Goal: Information Seeking & Learning: Learn about a topic

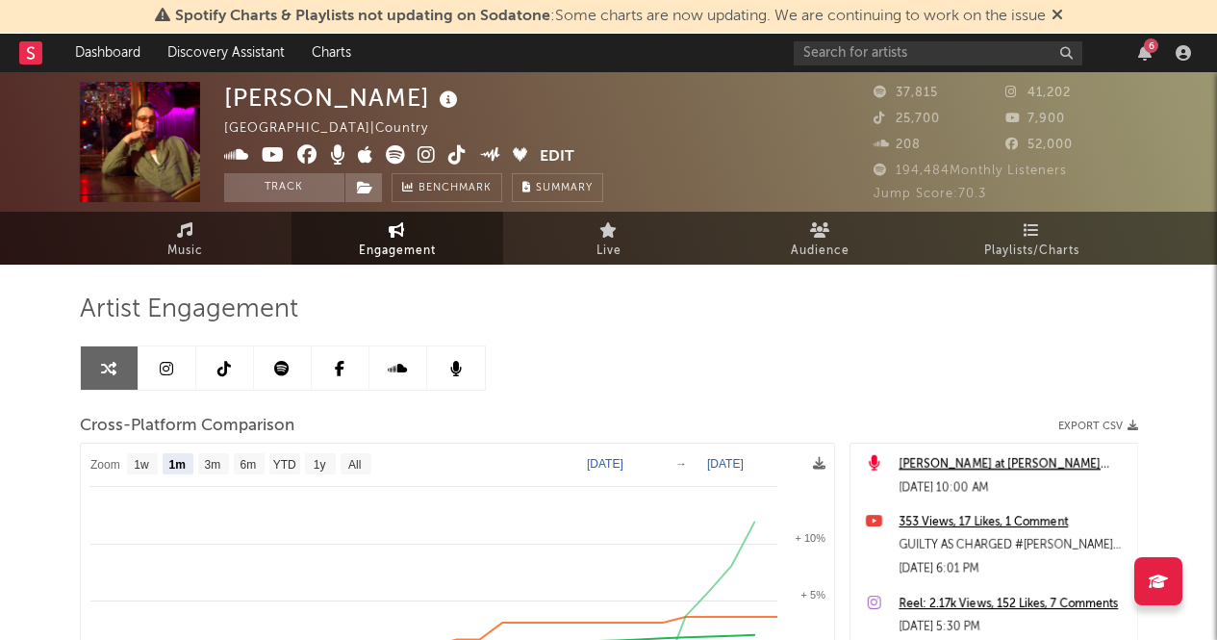
select select "1m"
click at [1042, 244] on span "Playlists/Charts" at bounding box center [1031, 251] width 95 height 23
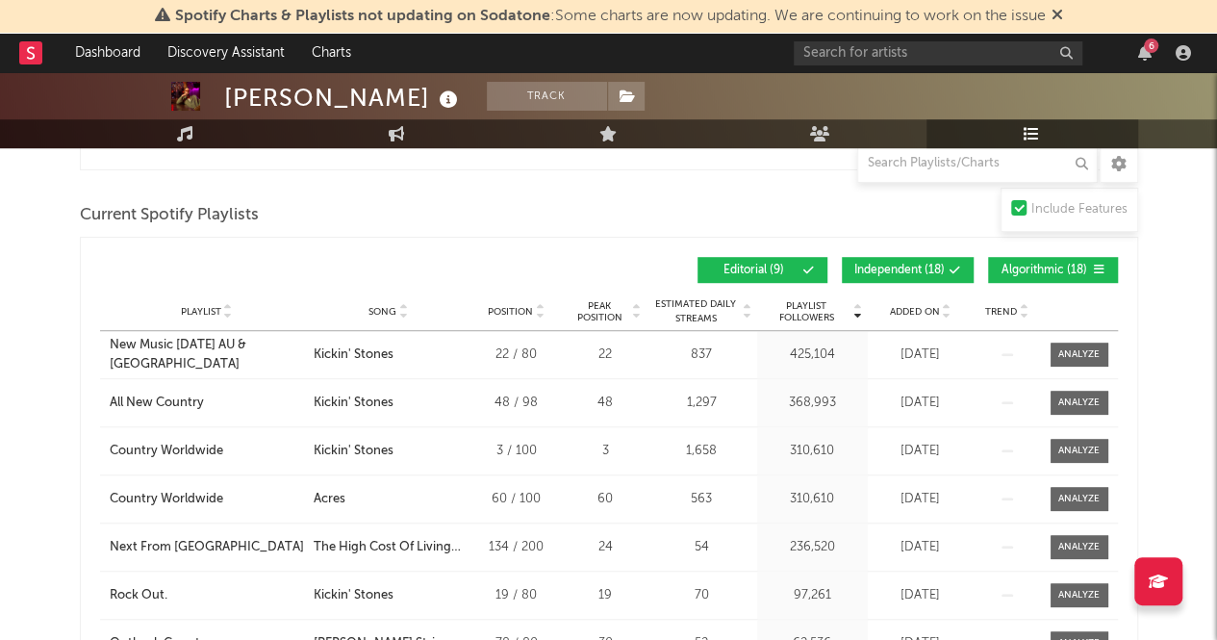
scroll to position [510, 0]
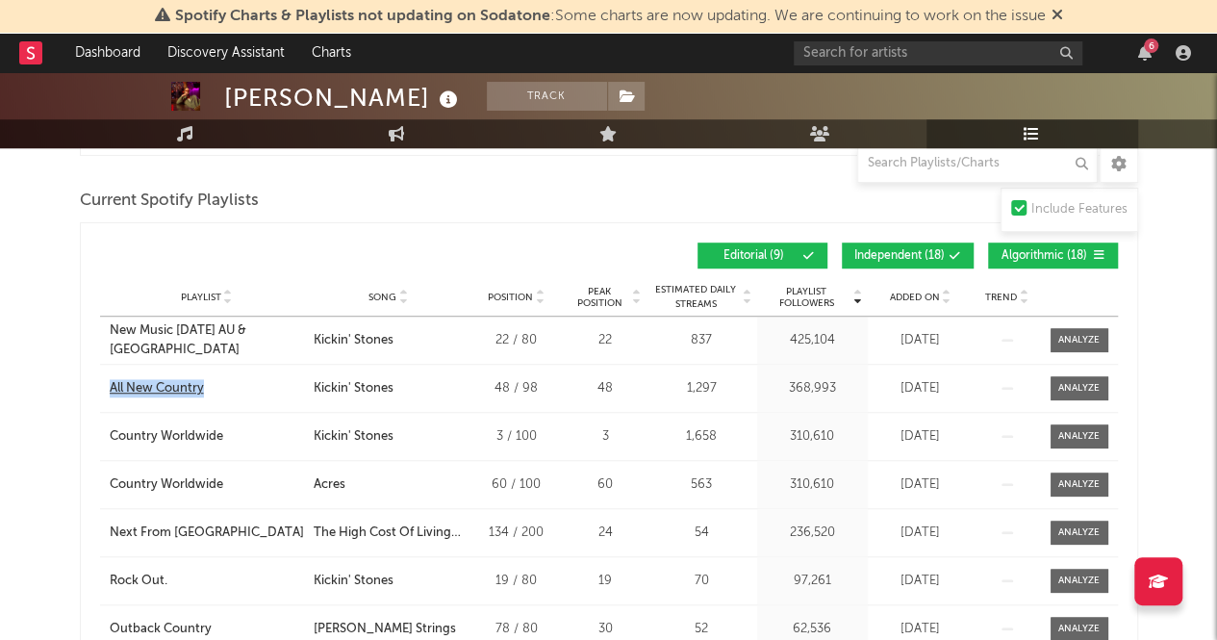
drag, startPoint x: 53, startPoint y: 392, endPoint x: 229, endPoint y: 385, distance: 176.2
copy div "All New Country"
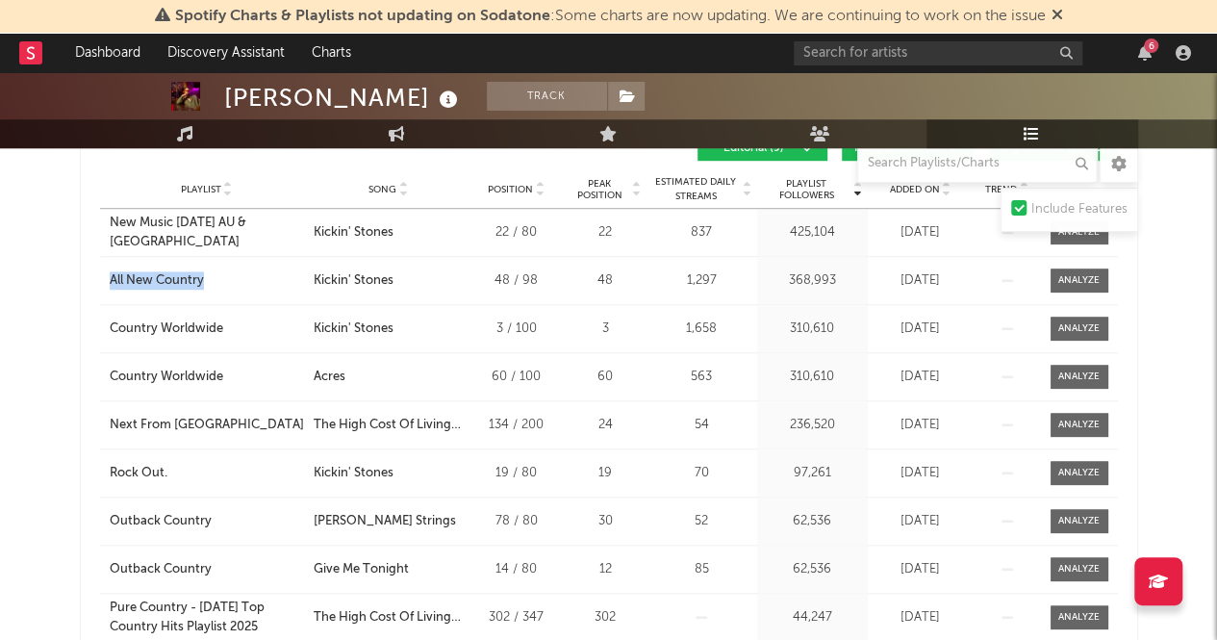
scroll to position [617, 0]
click at [449, 293] on div "Playlist All New Country City Song Kickin' Stones Position 48 / 98 Peak Positio…" at bounding box center [609, 281] width 1018 height 47
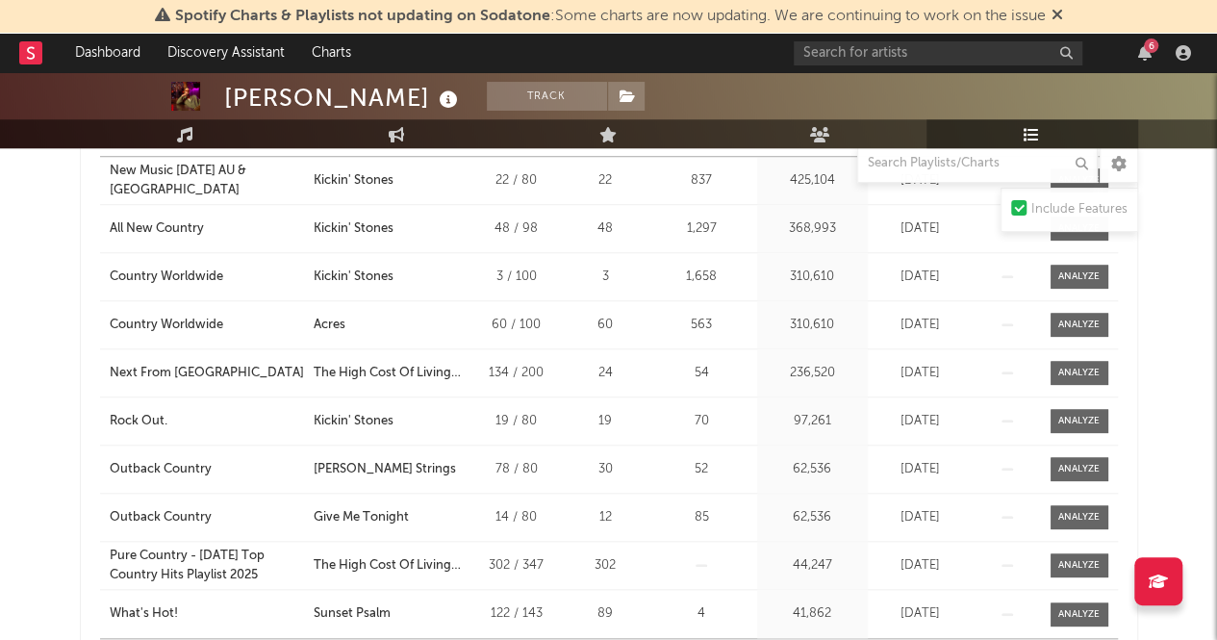
scroll to position [786, 0]
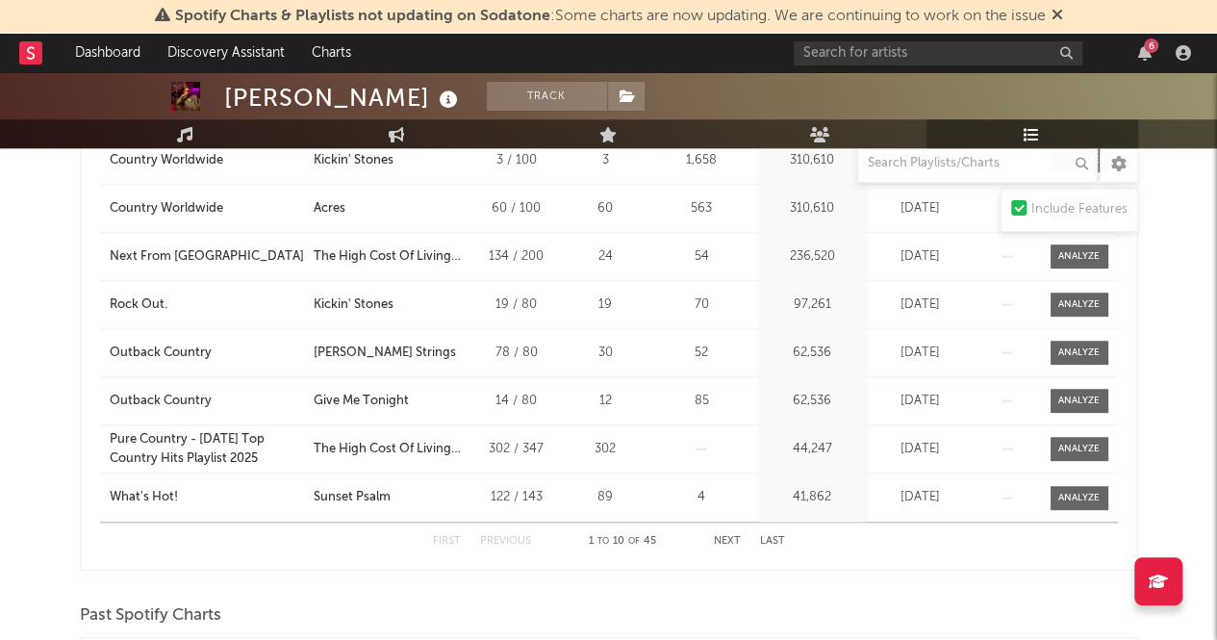
click at [716, 537] on button "Next" at bounding box center [727, 541] width 27 height 11
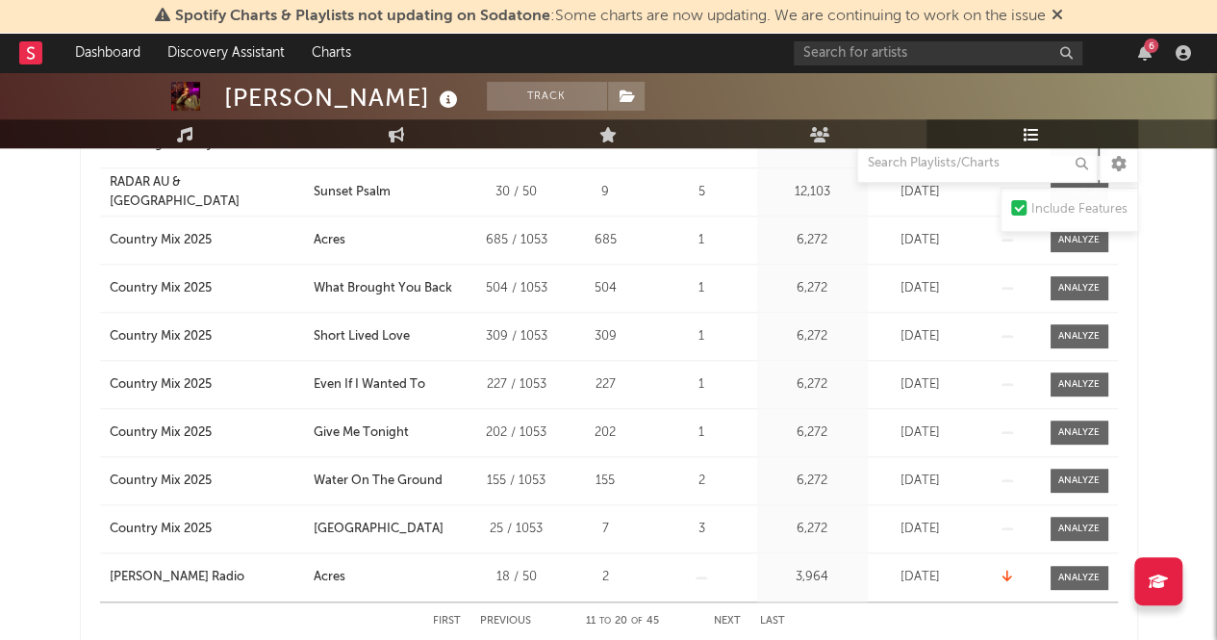
scroll to position [751, 0]
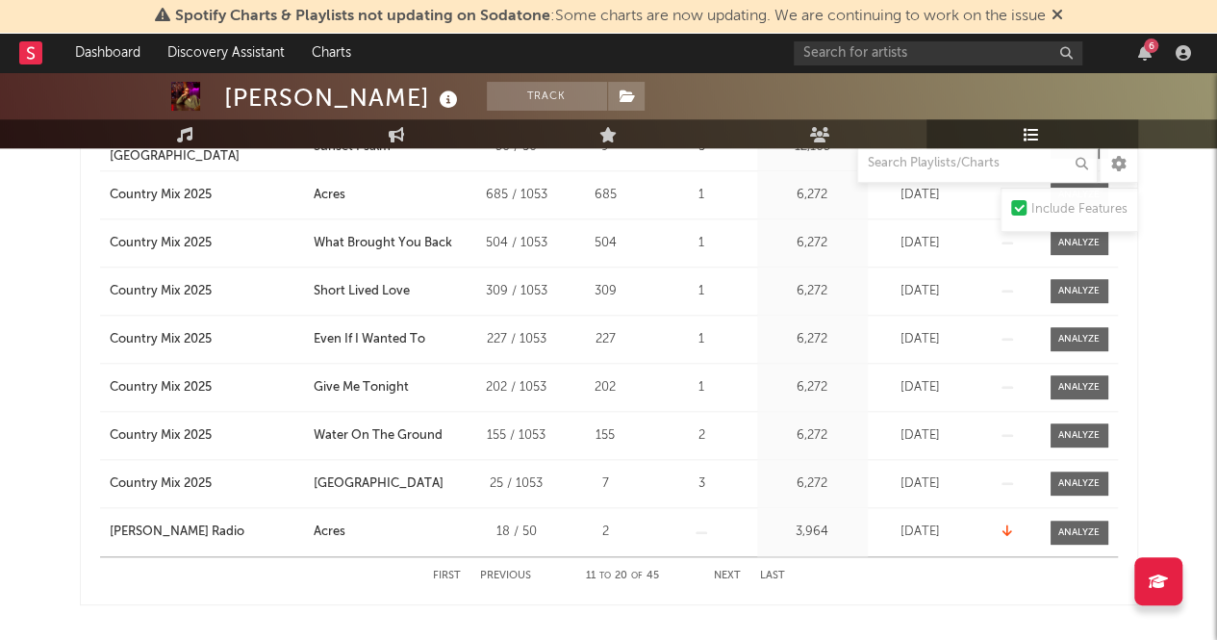
click at [728, 572] on button "Next" at bounding box center [727, 575] width 27 height 11
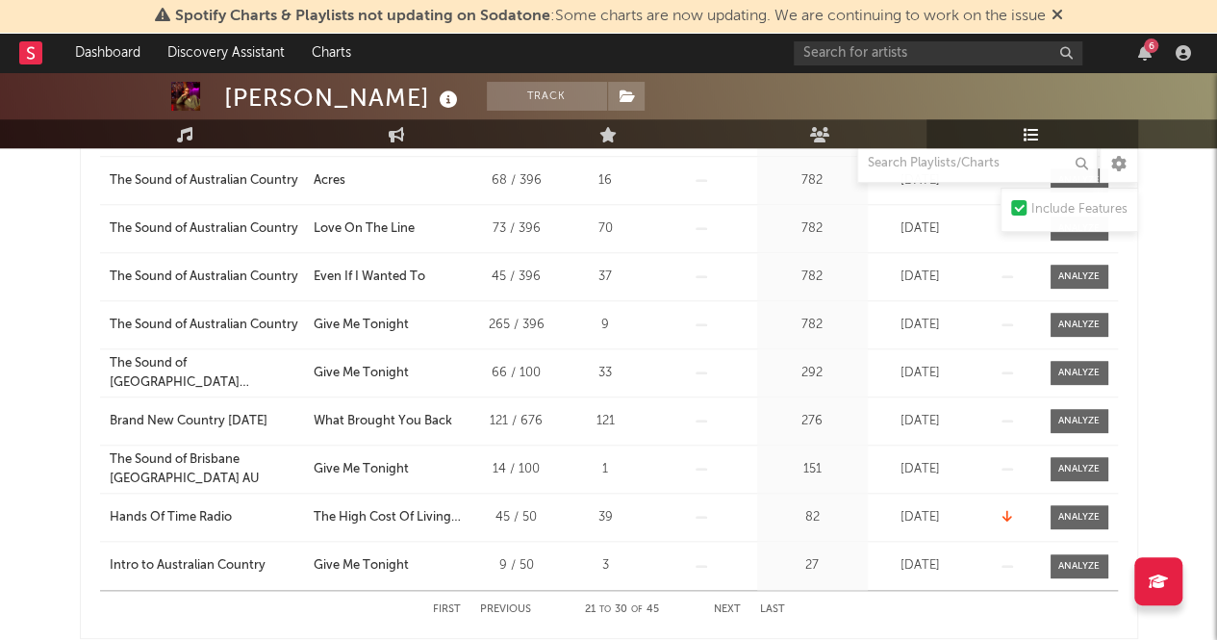
scroll to position [795, 0]
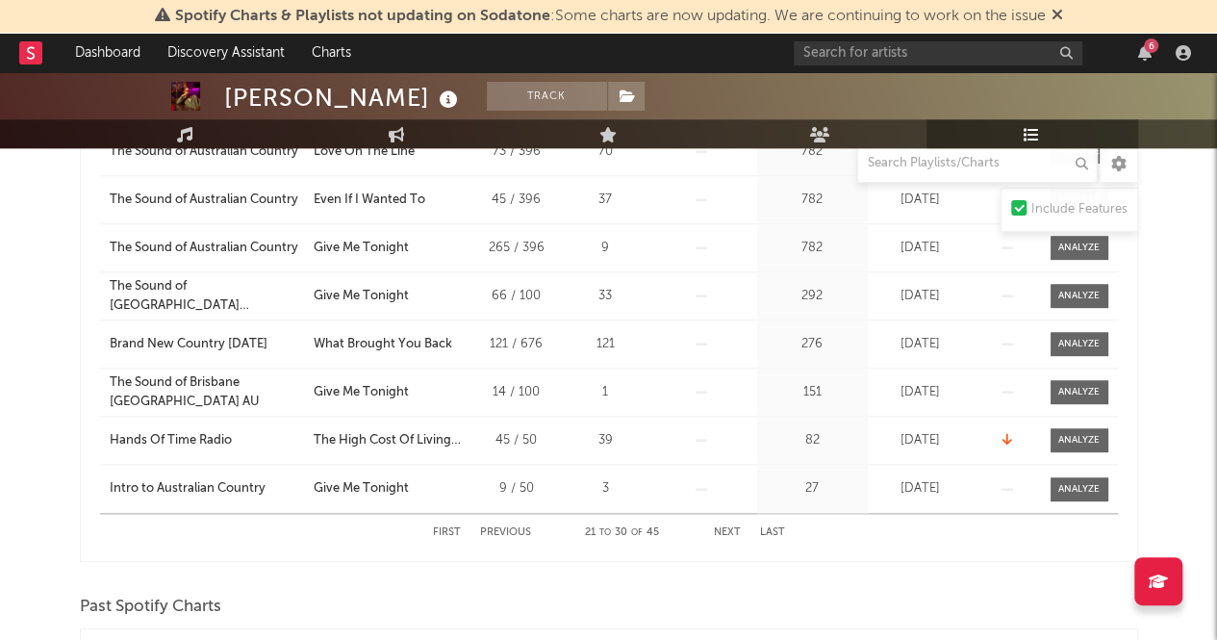
click at [509, 519] on div "First Previous 21 to 30 of 45 Next Last" at bounding box center [609, 533] width 352 height 38
click at [511, 533] on button "Previous" at bounding box center [505, 532] width 51 height 11
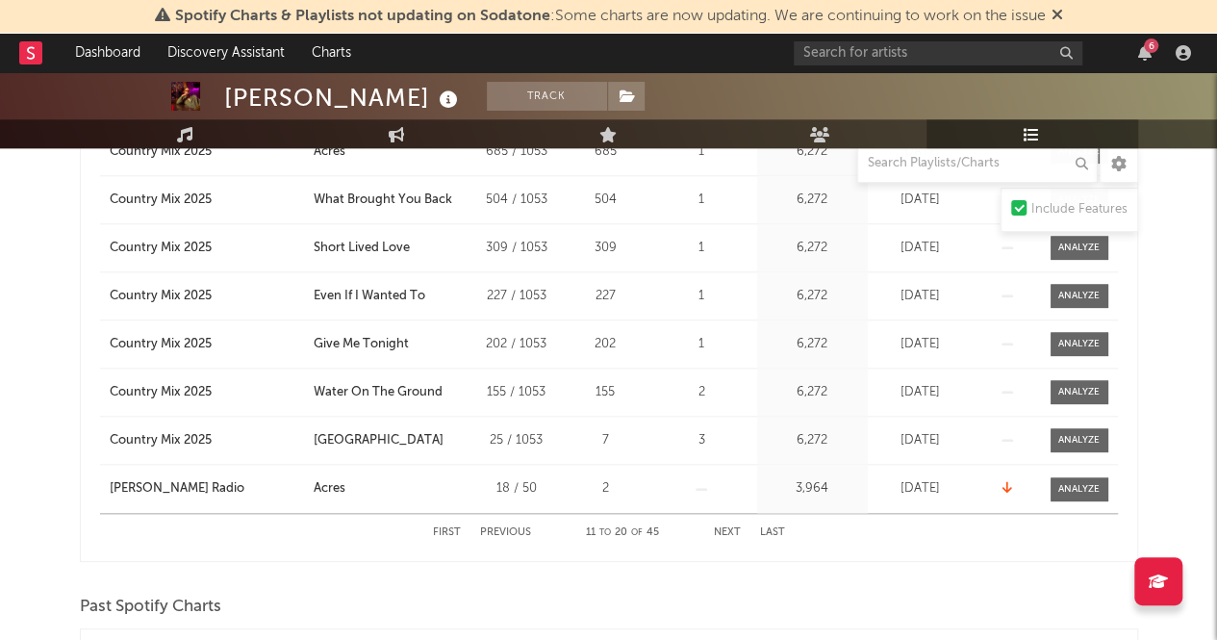
click at [511, 533] on button "Previous" at bounding box center [505, 532] width 51 height 11
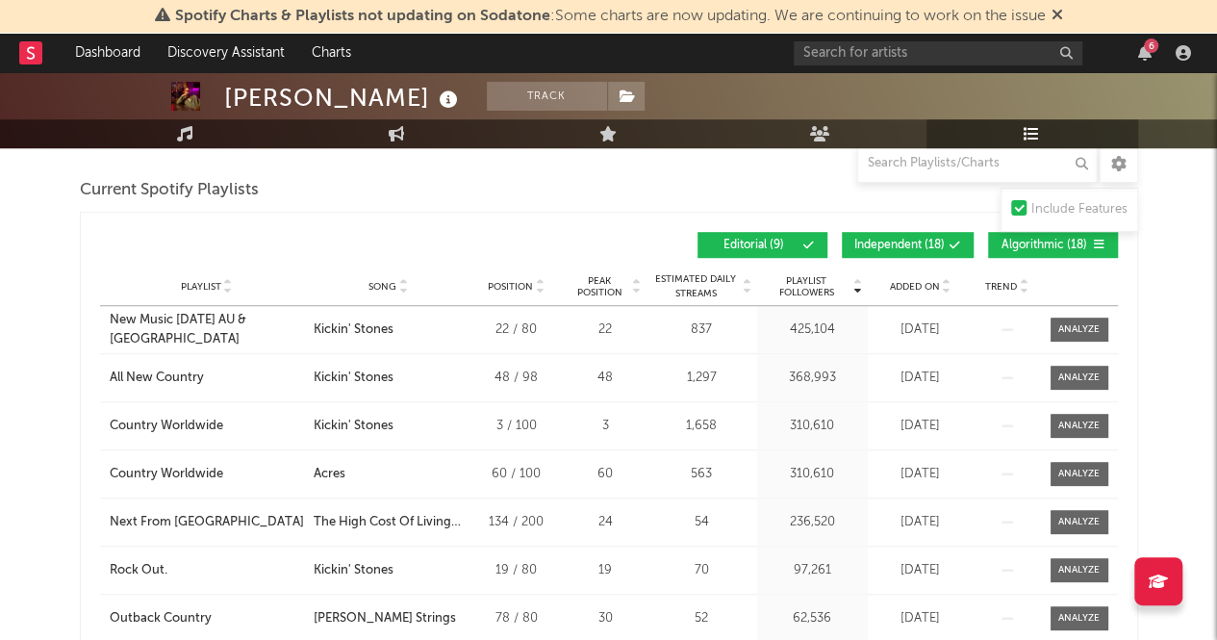
scroll to position [514, 0]
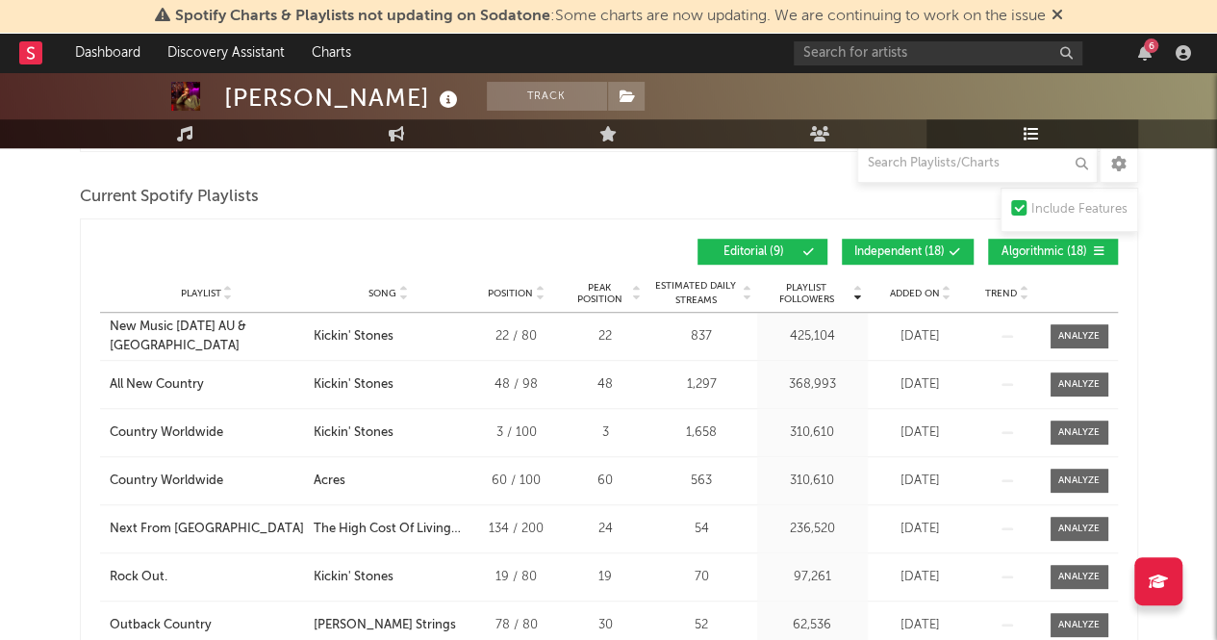
click at [915, 294] on span "Added On" at bounding box center [915, 294] width 50 height 12
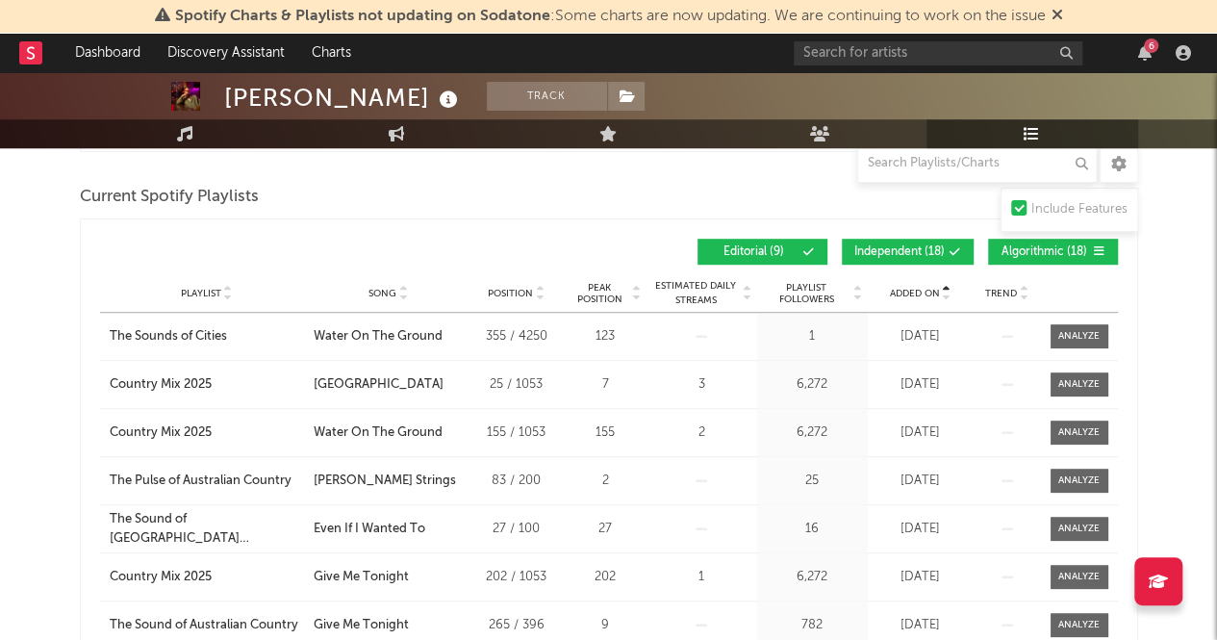
click at [920, 291] on span "Added On" at bounding box center [915, 294] width 50 height 12
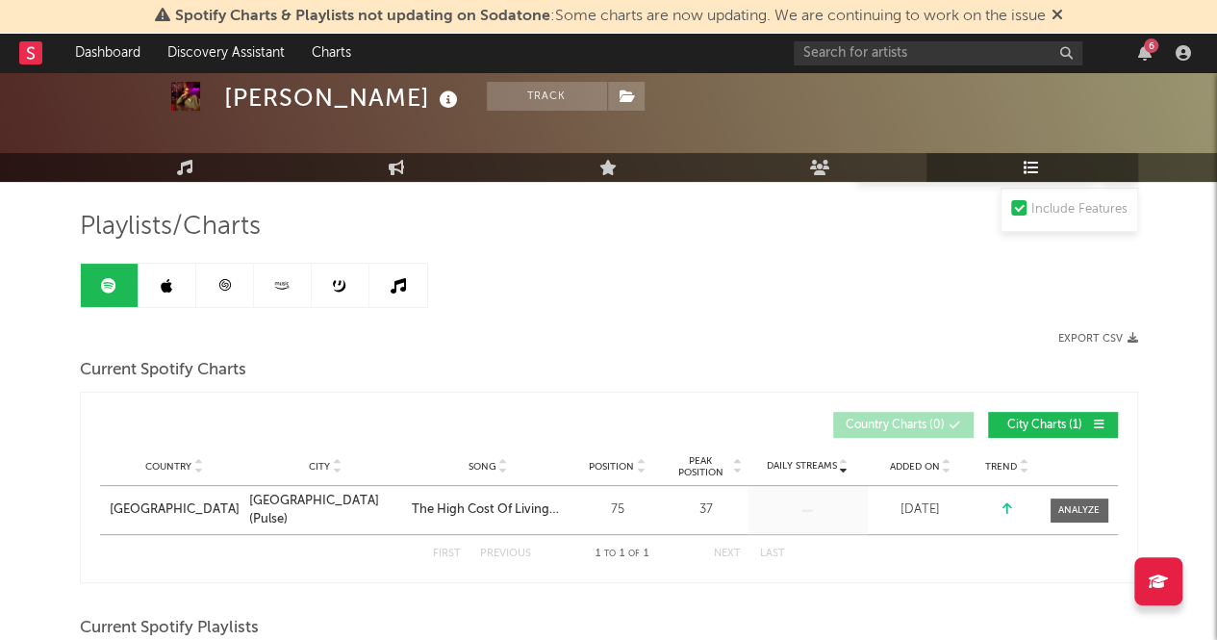
scroll to position [82, 0]
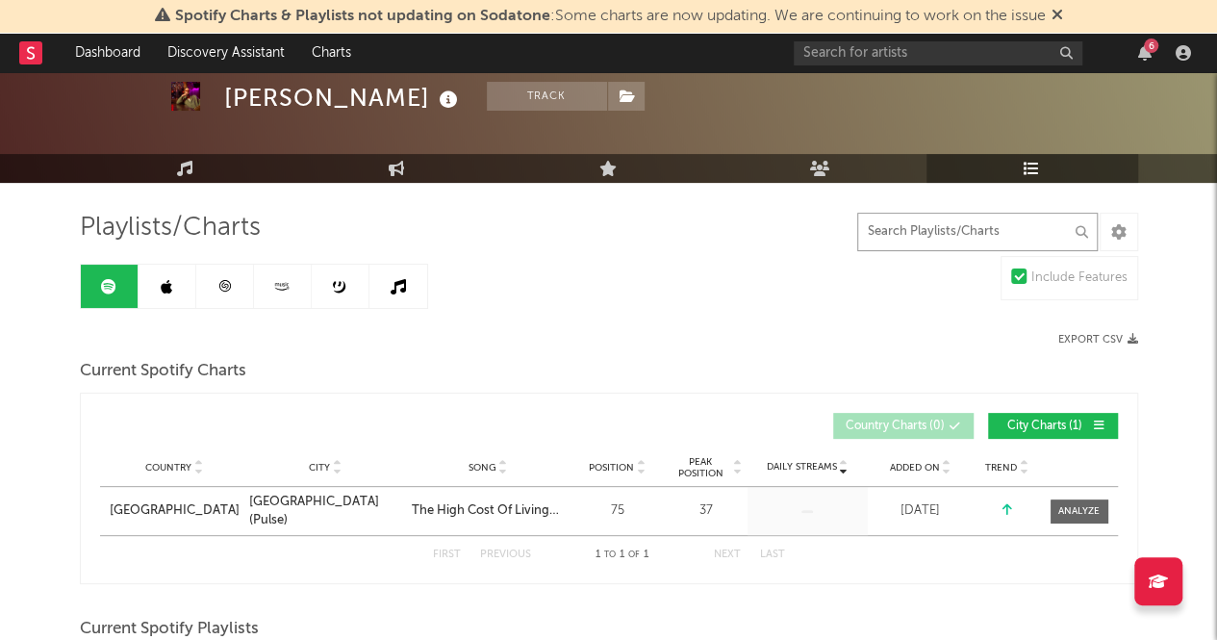
click at [908, 240] on input "text" at bounding box center [977, 232] width 240 height 38
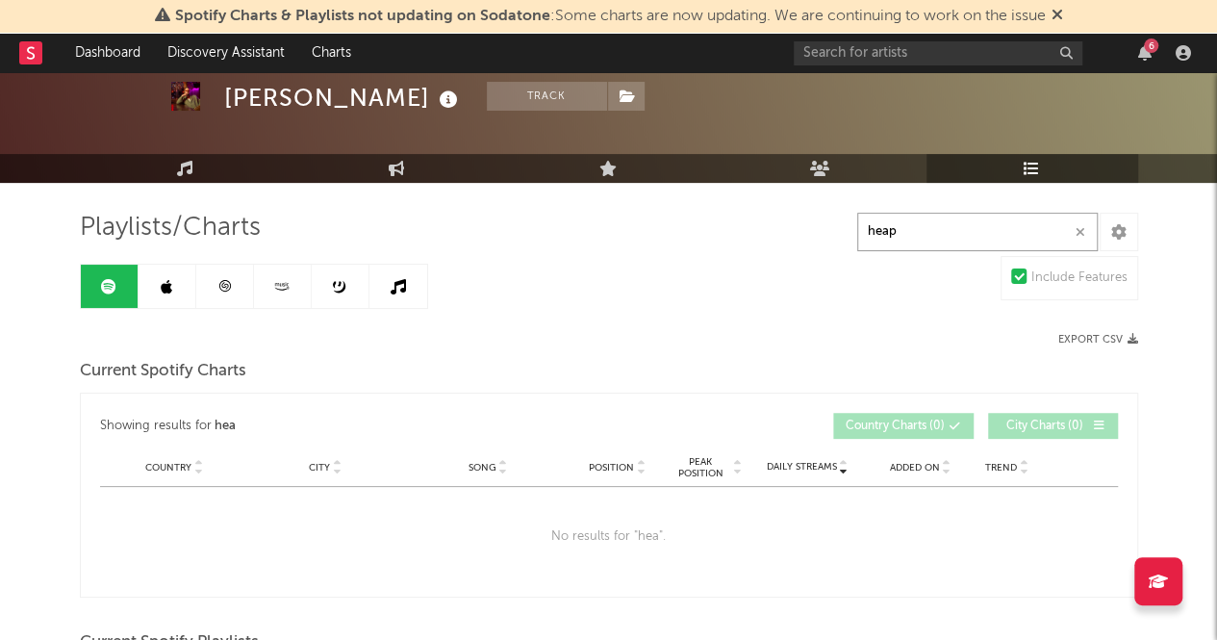
type input "heaps"
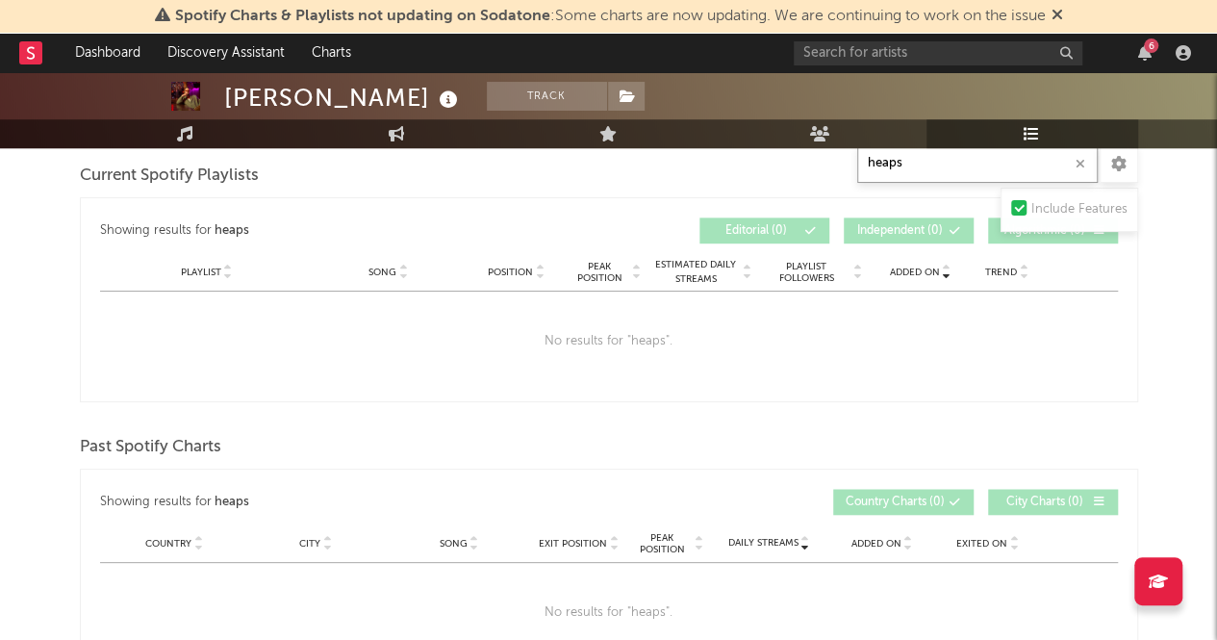
scroll to position [288, 0]
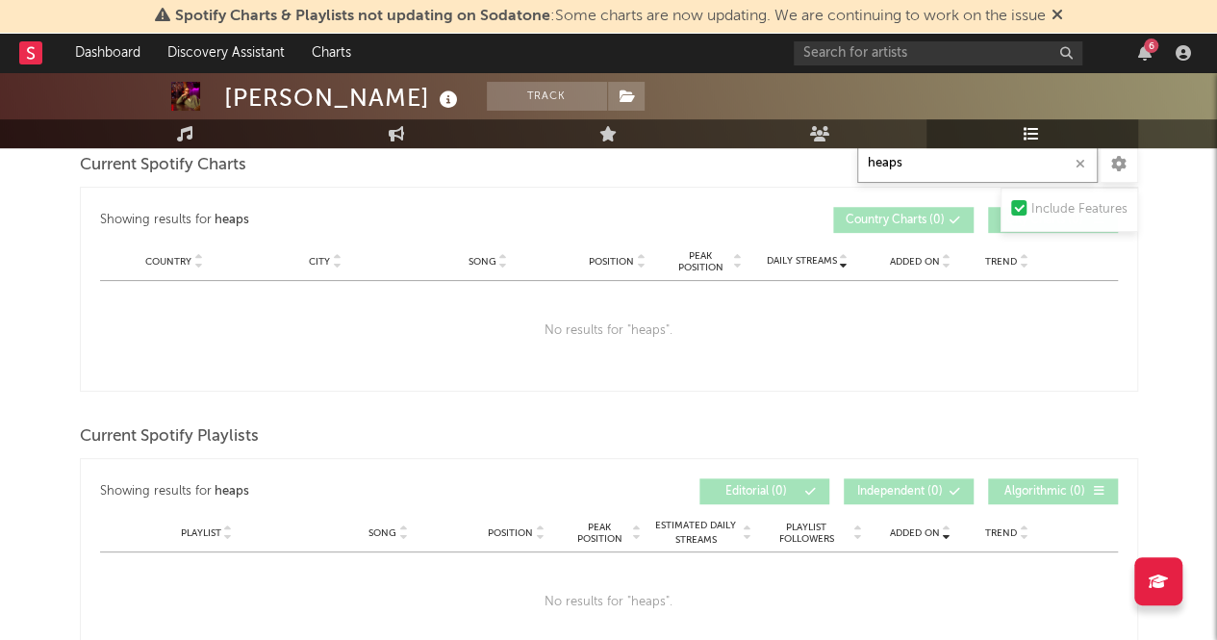
click at [1081, 165] on icon "button" at bounding box center [1081, 164] width 10 height 13
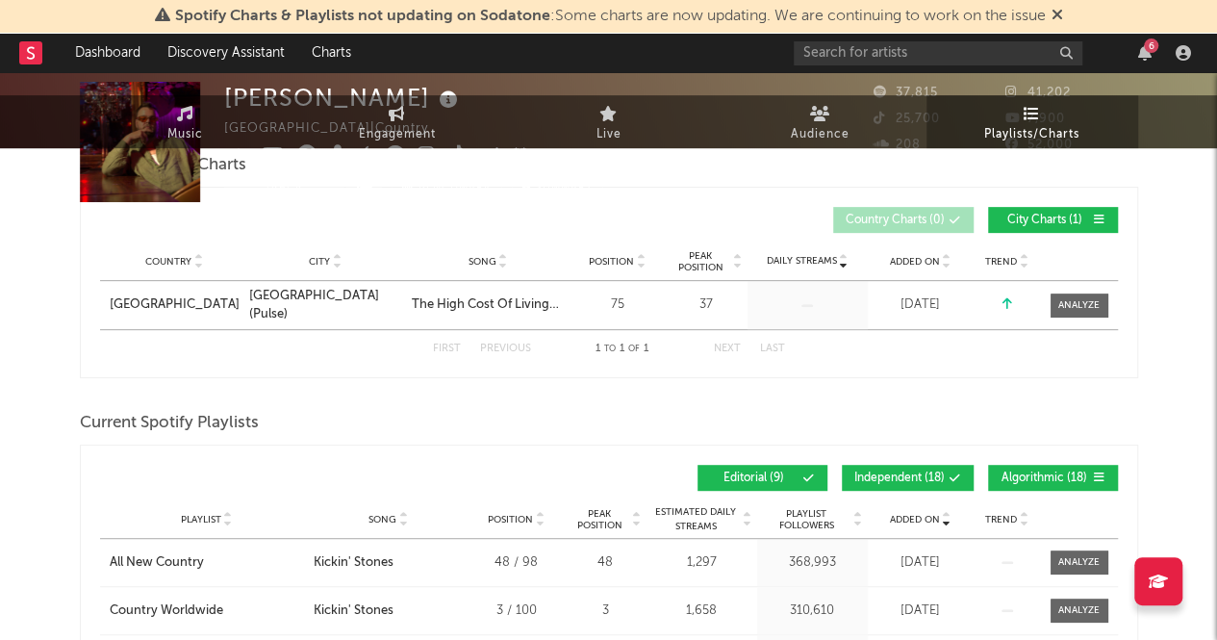
scroll to position [0, 0]
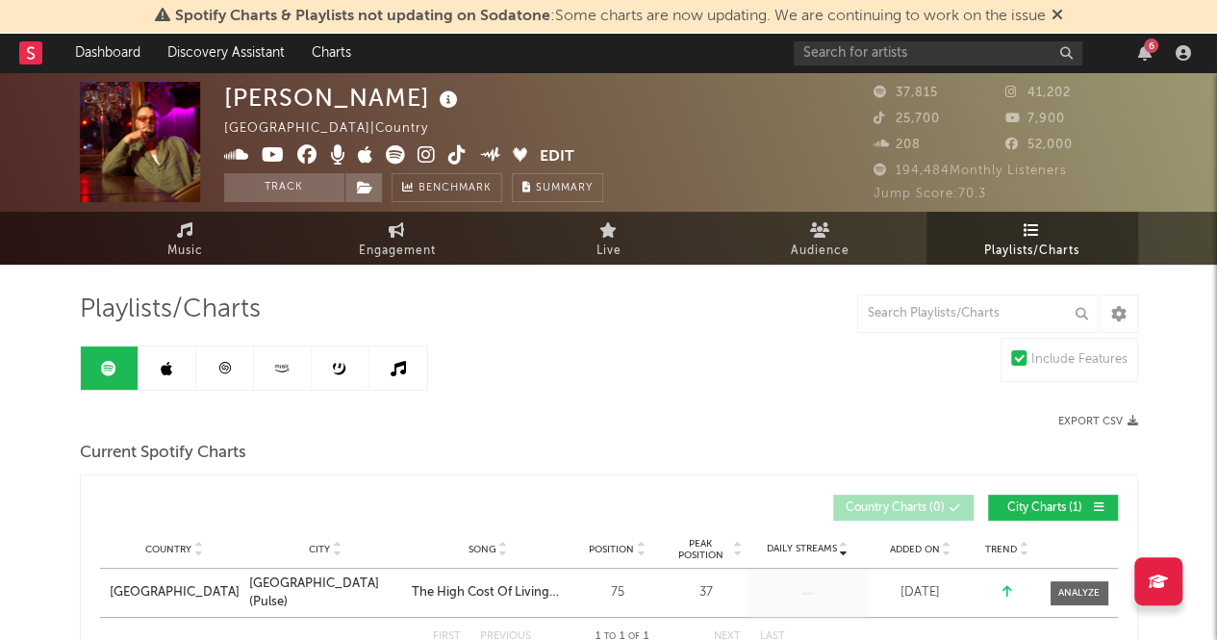
click at [177, 367] on link at bounding box center [168, 367] width 58 height 43
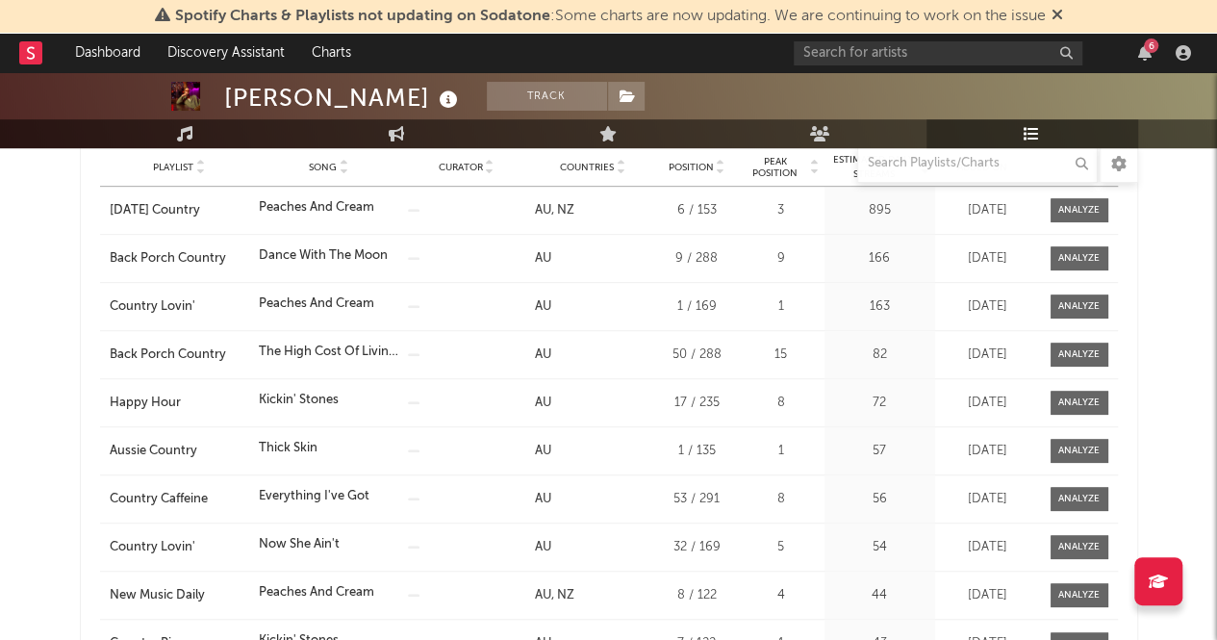
scroll to position [223, 0]
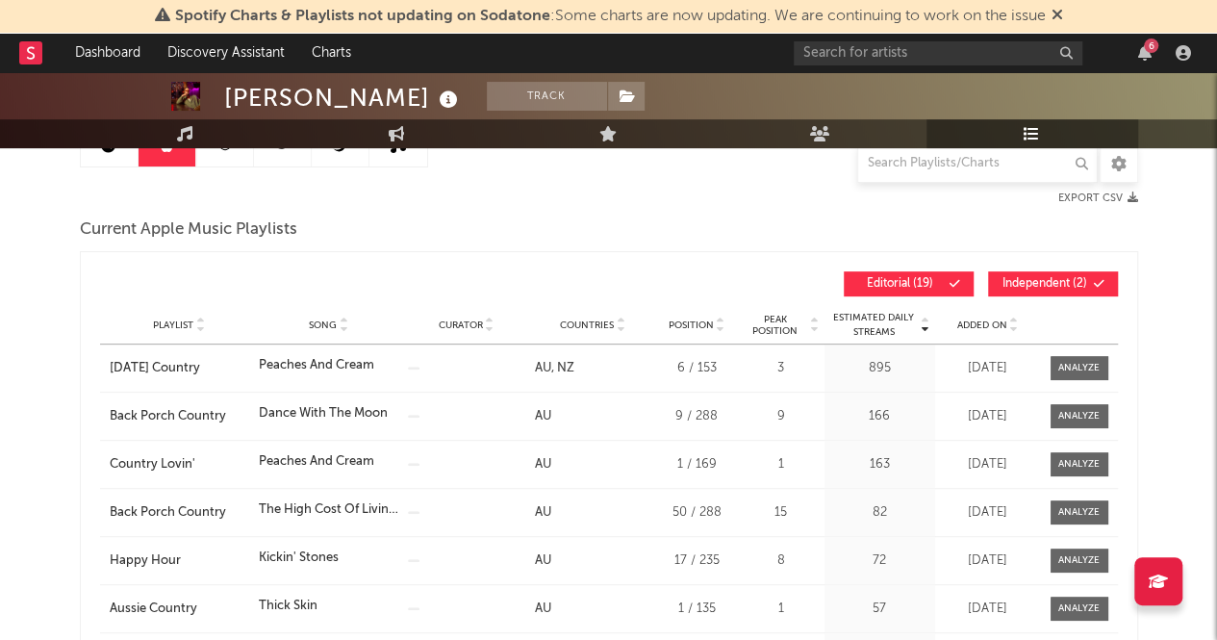
click at [975, 330] on div "Added On" at bounding box center [988, 324] width 96 height 14
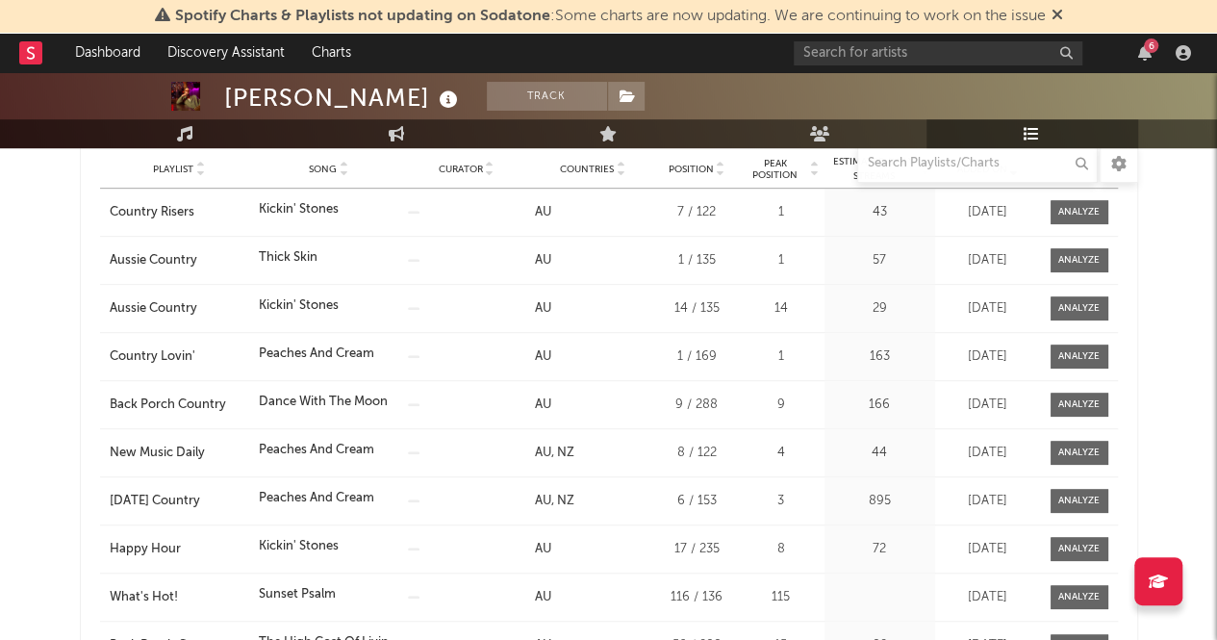
scroll to position [0, 0]
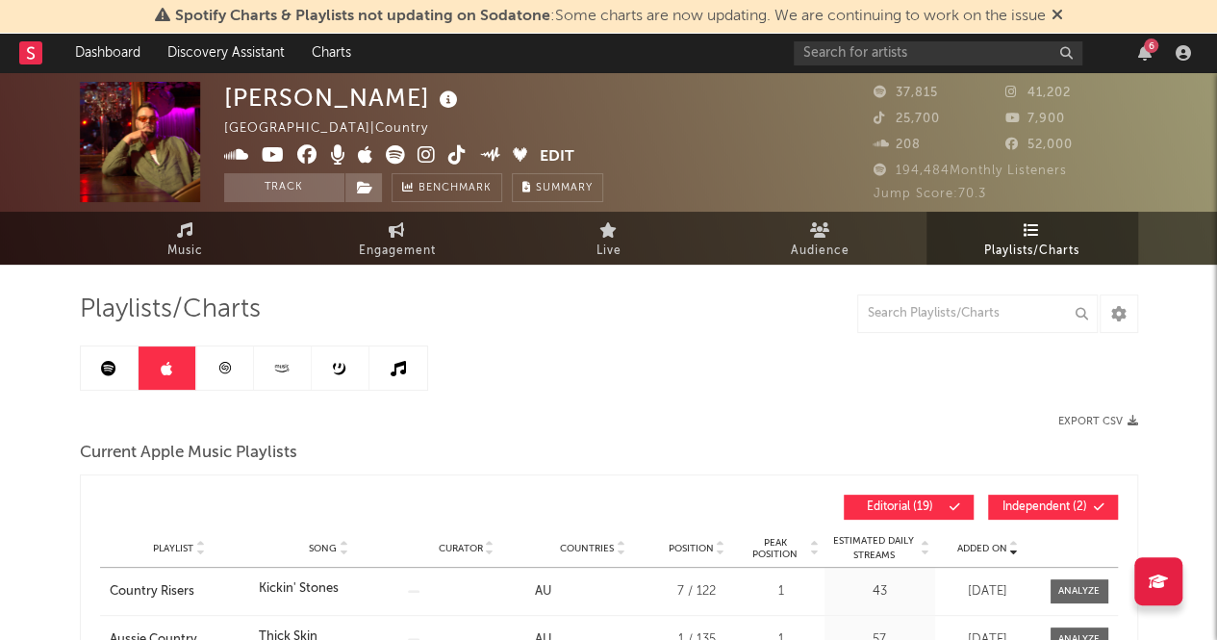
click at [267, 363] on link at bounding box center [283, 367] width 58 height 43
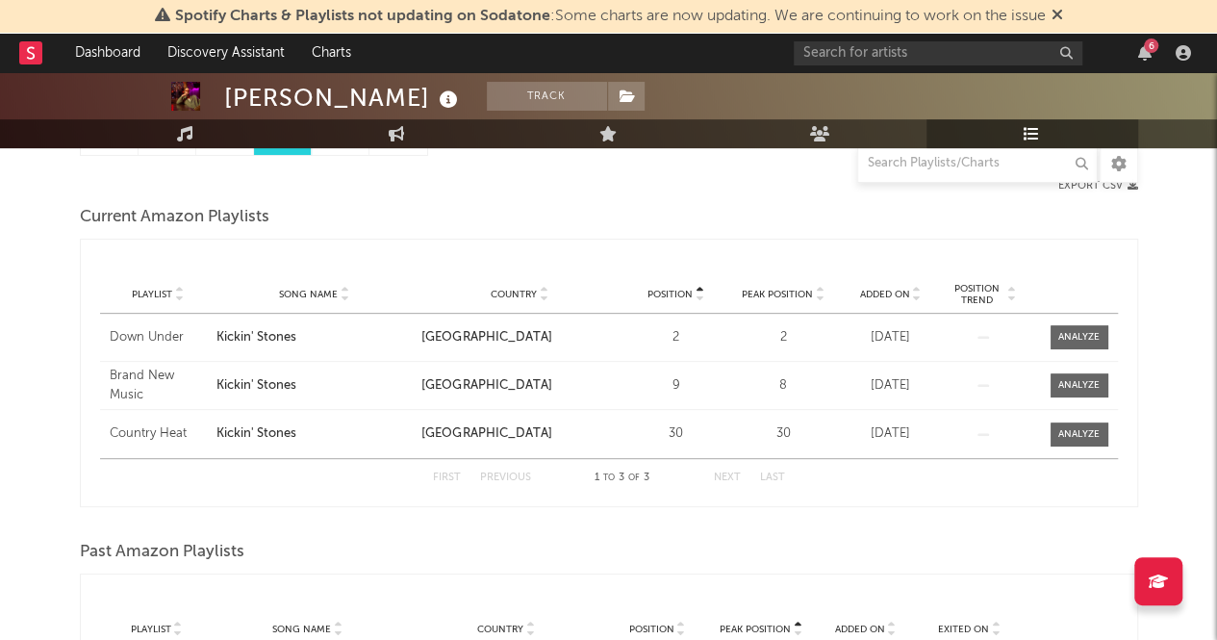
scroll to position [234, 0]
click at [152, 334] on div "Down Under" at bounding box center [159, 338] width 98 height 19
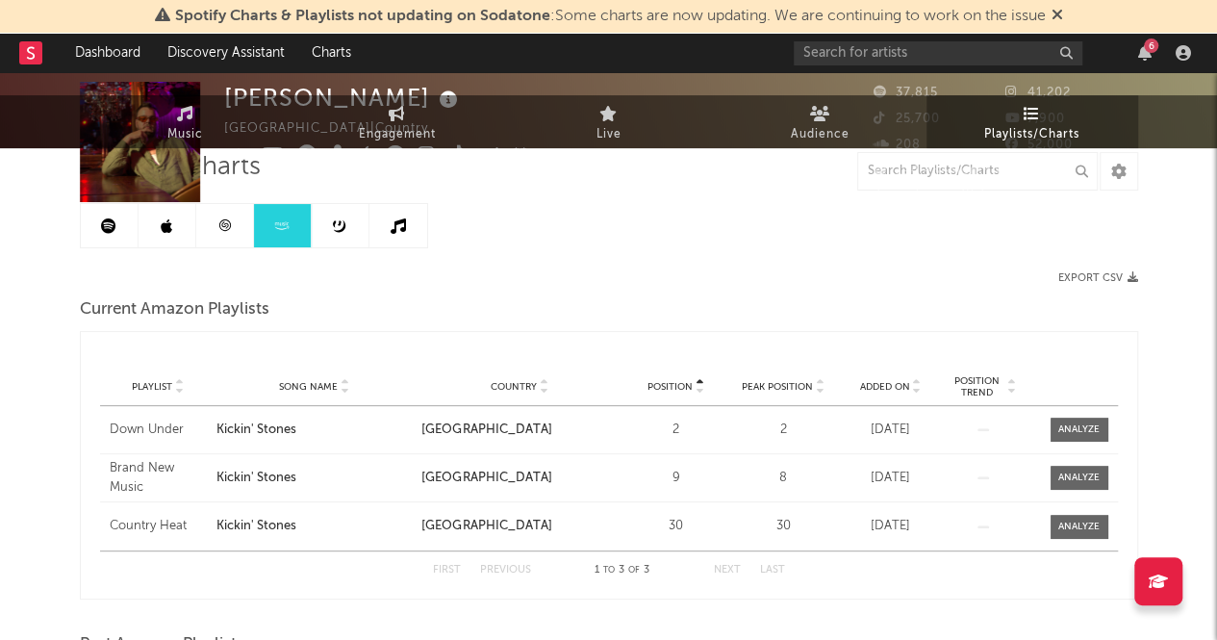
scroll to position [0, 0]
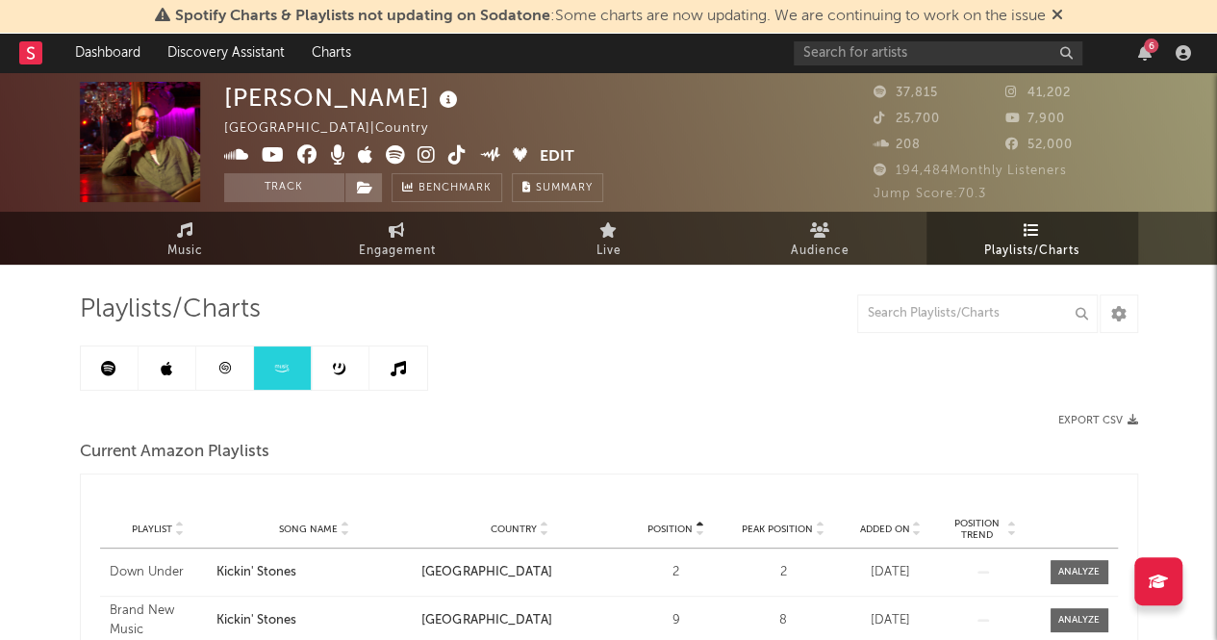
click at [115, 372] on link at bounding box center [110, 367] width 58 height 43
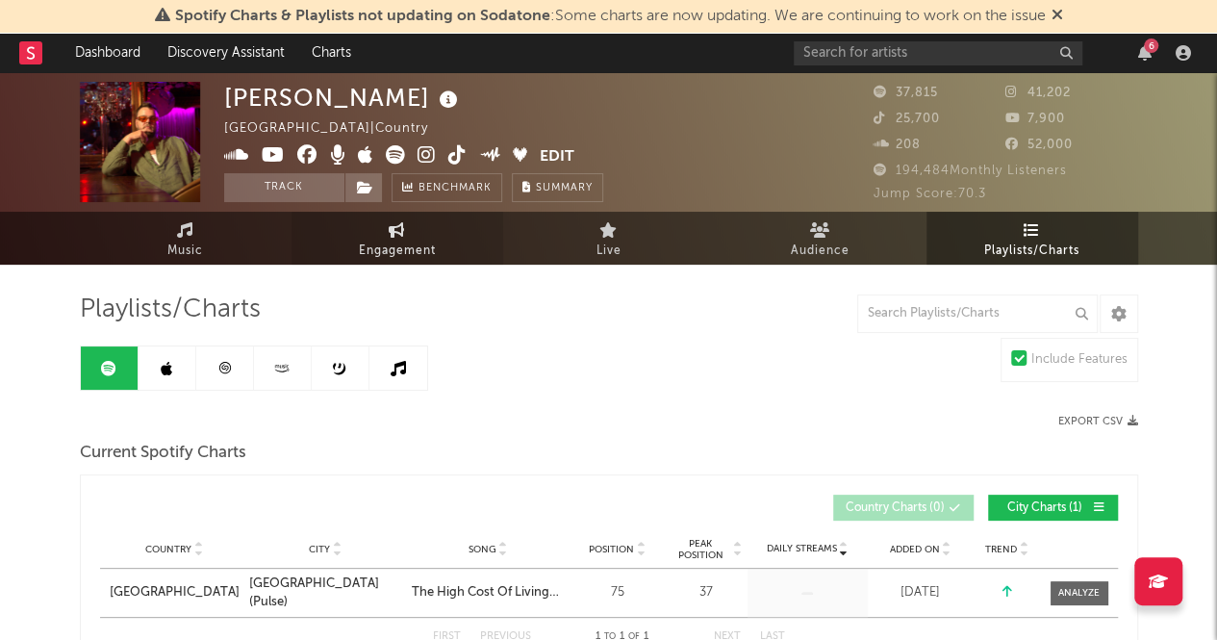
click at [431, 245] on span "Engagement" at bounding box center [397, 251] width 77 height 23
select select "1w"
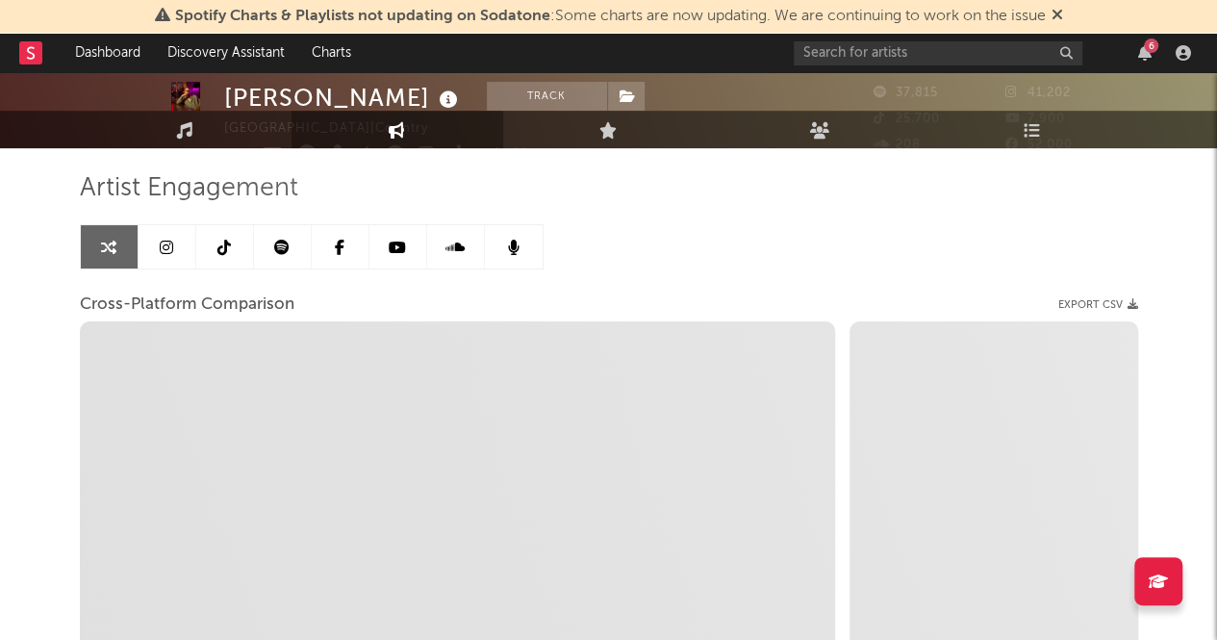
scroll to position [32, 0]
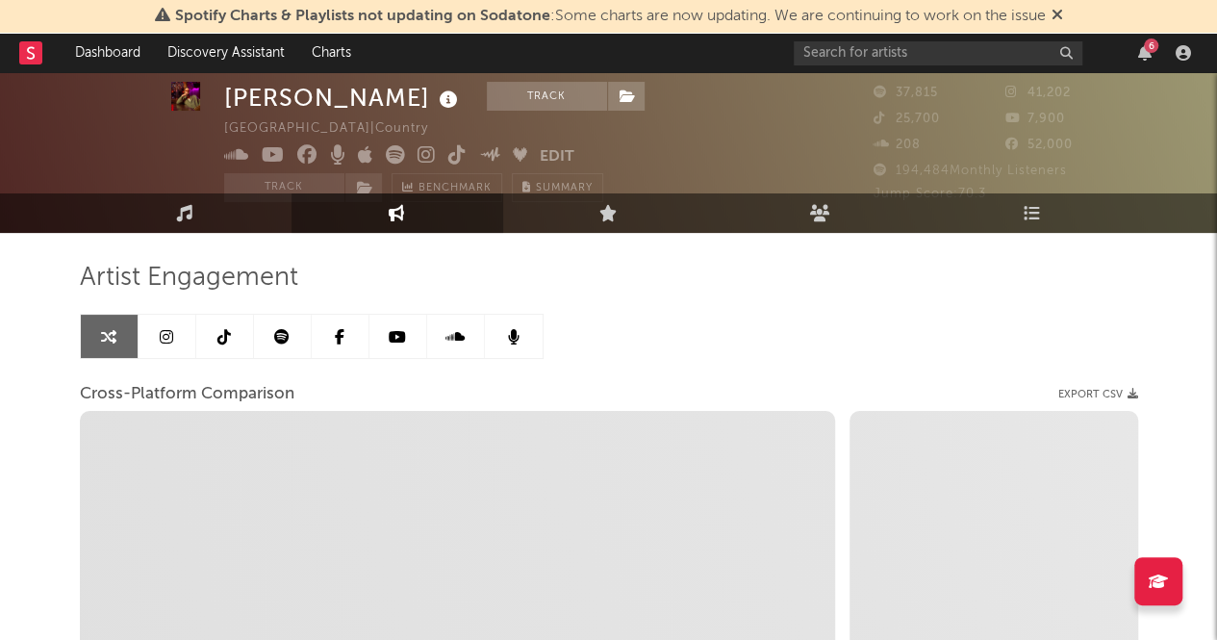
click at [395, 332] on icon at bounding box center [397, 336] width 17 height 15
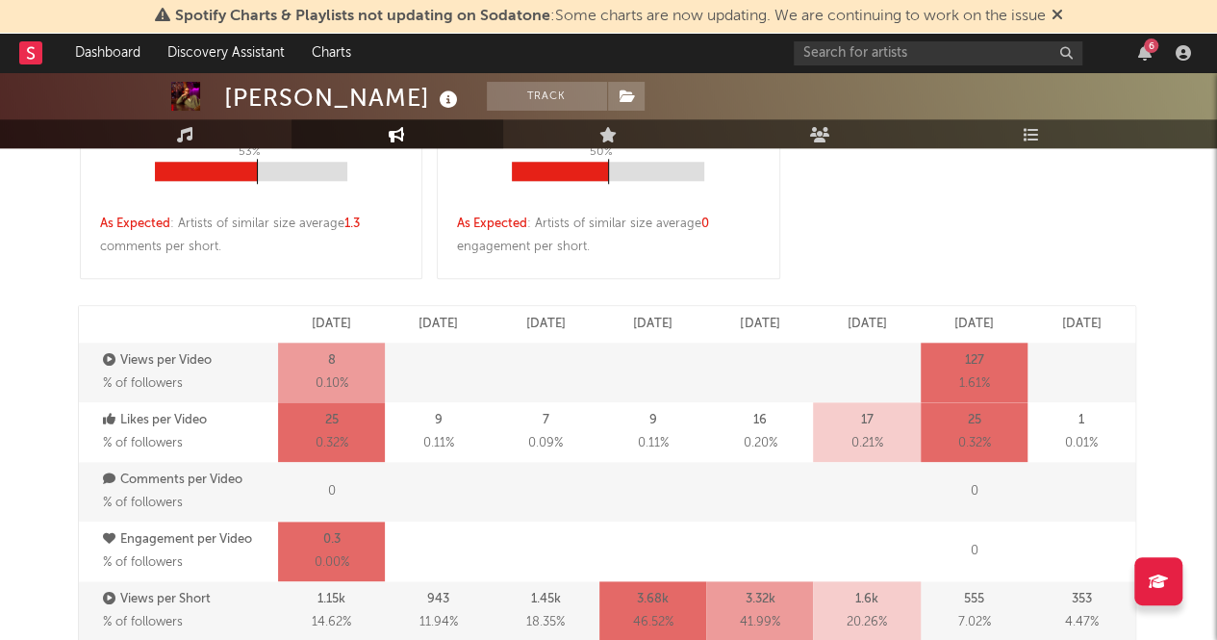
select select "6m"
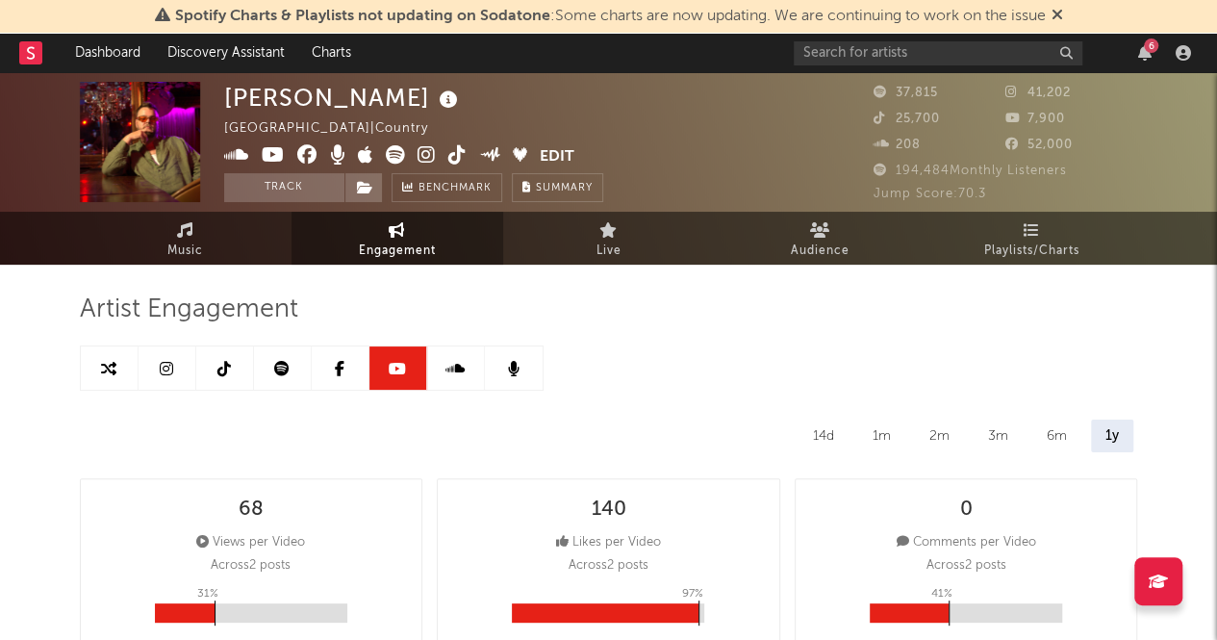
click at [102, 367] on icon at bounding box center [108, 368] width 15 height 15
select select "1w"
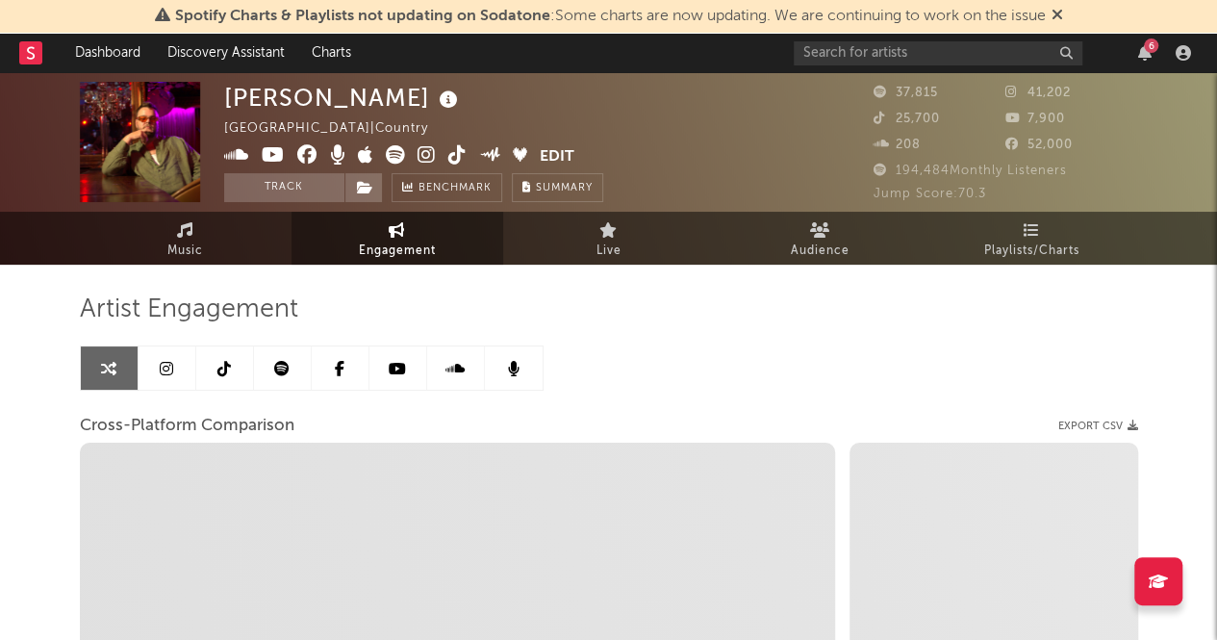
select select "1m"
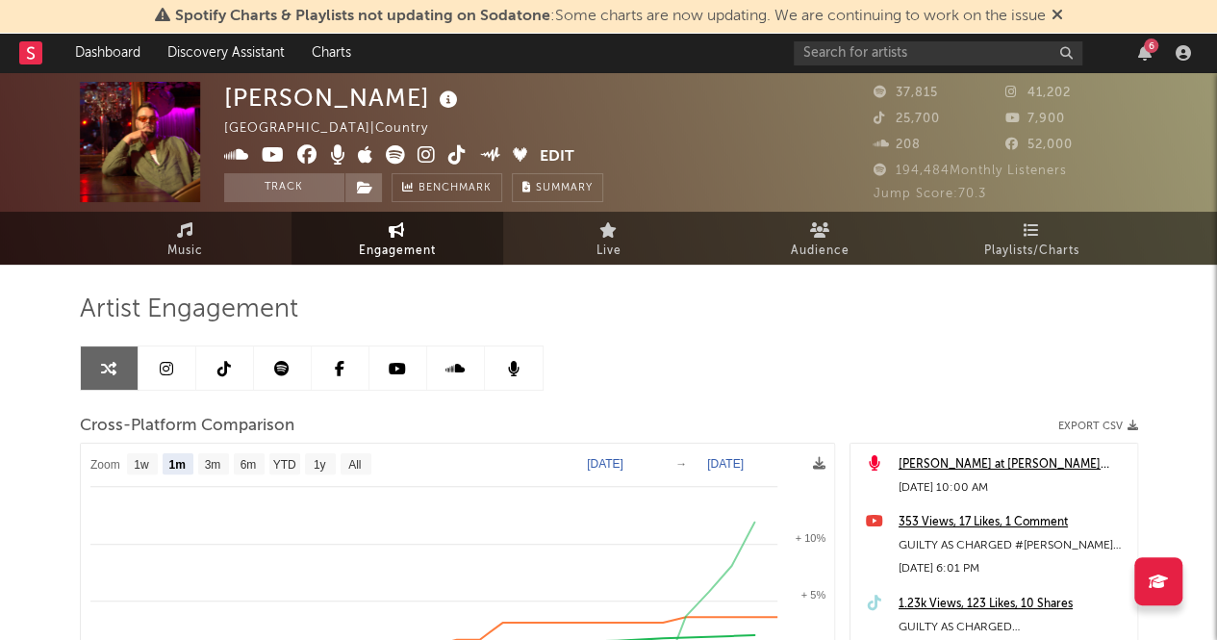
click at [176, 366] on link at bounding box center [168, 367] width 58 height 43
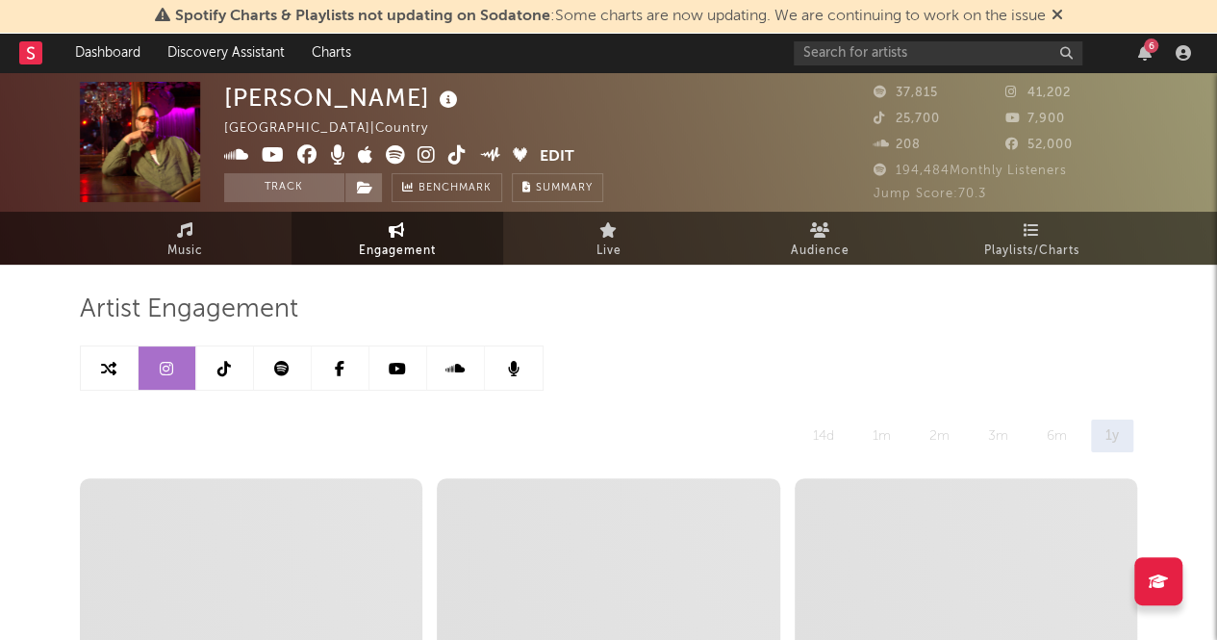
scroll to position [1, 0]
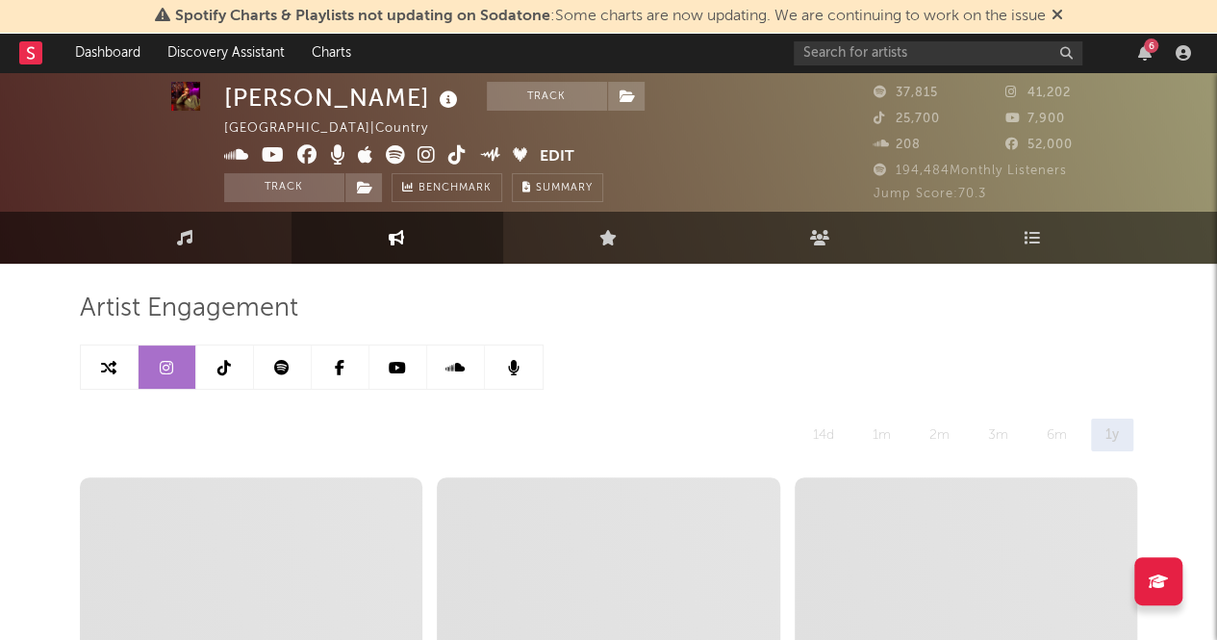
select select "6m"
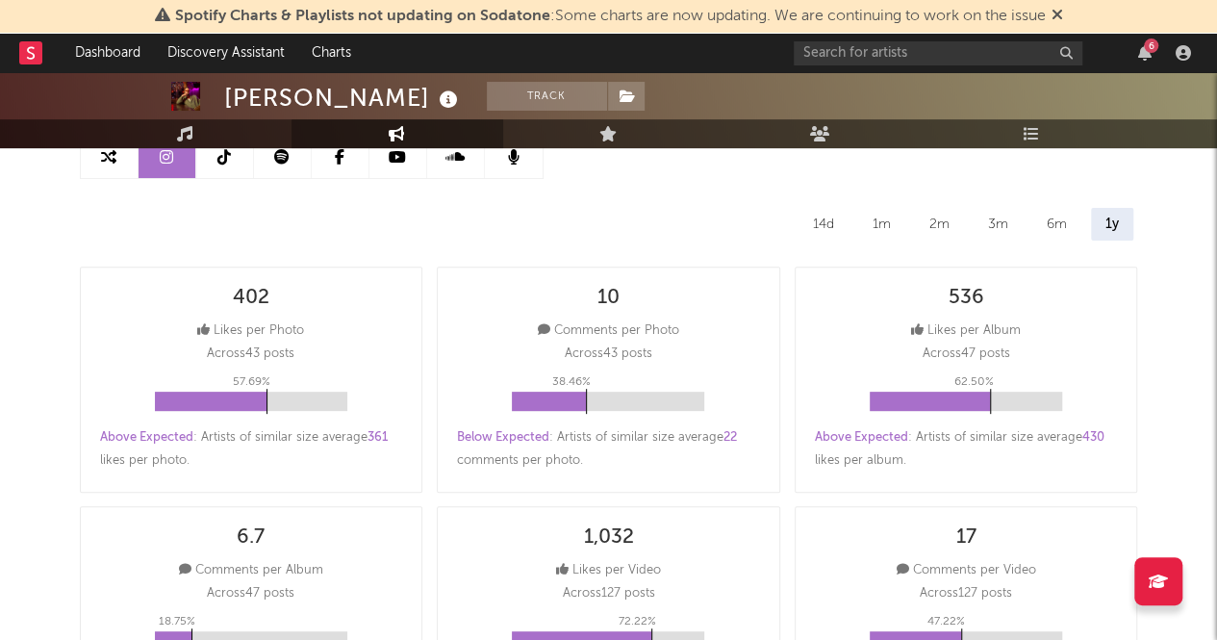
scroll to position [0, 0]
